Goal: Task Accomplishment & Management: Manage account settings

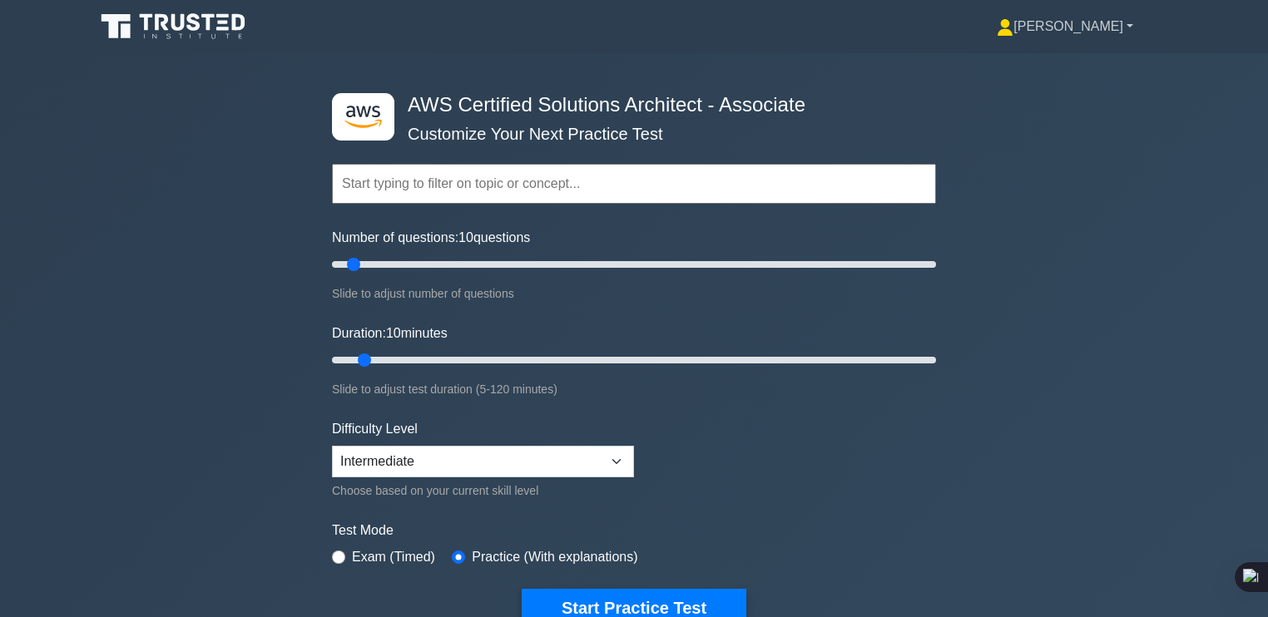
click at [1076, 31] on link "[PERSON_NAME]" at bounding box center [1065, 26] width 216 height 33
click at [1008, 70] on link "Profile" at bounding box center [1023, 65] width 131 height 27
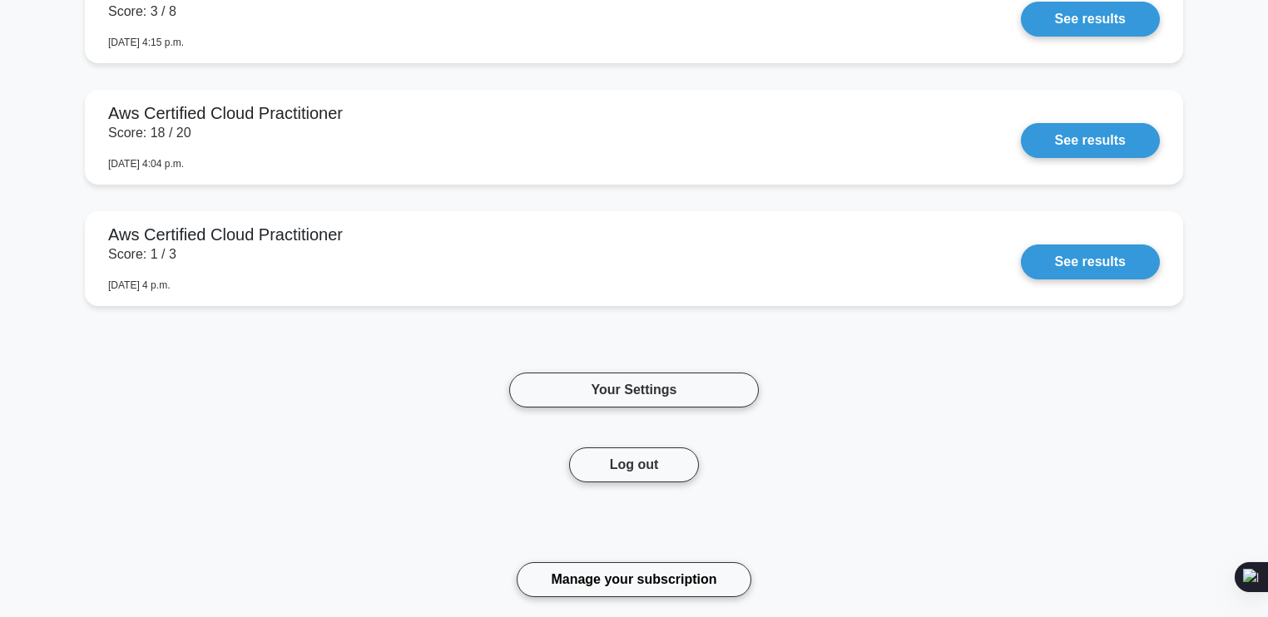
scroll to position [2160, 0]
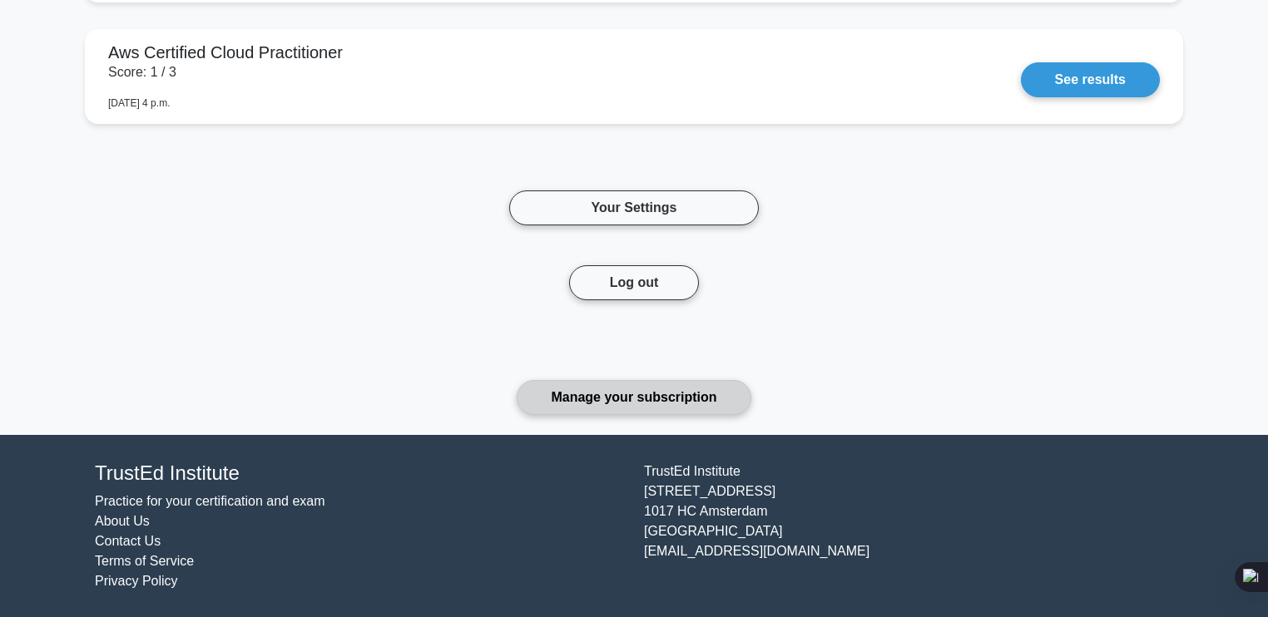
click at [717, 387] on link "Manage your subscription" at bounding box center [634, 397] width 234 height 35
